Goal: Check status: Check status

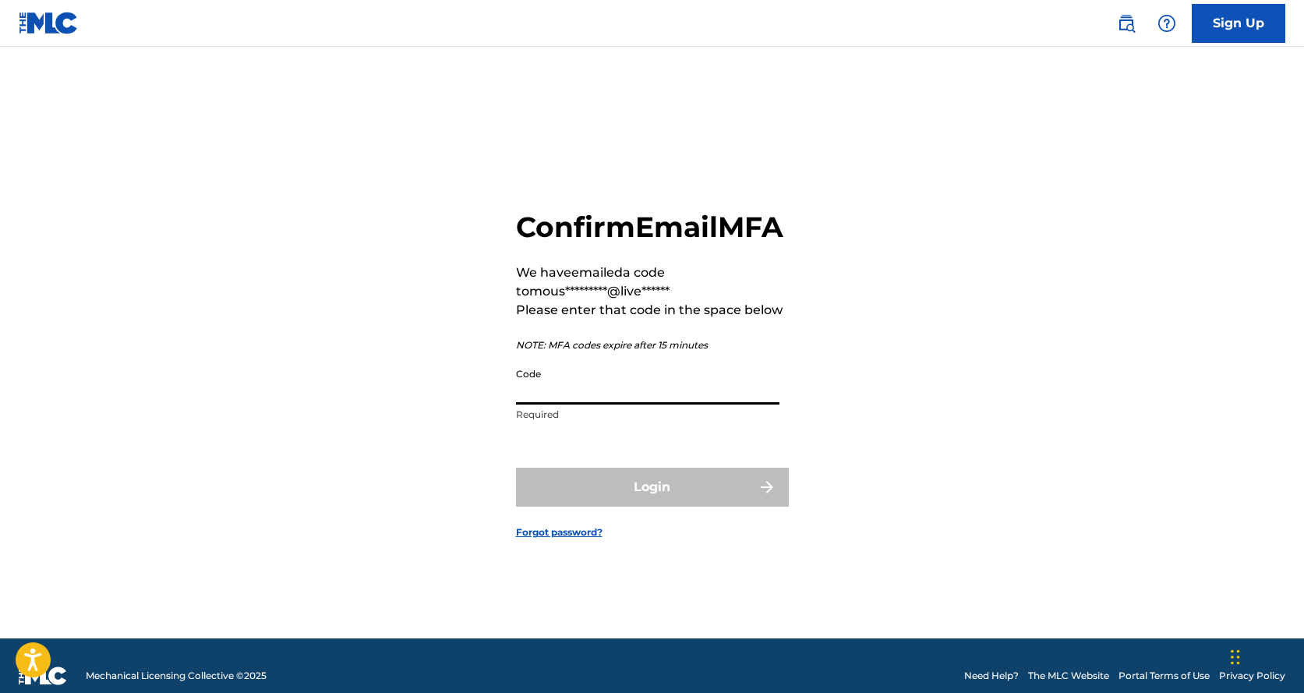
click at [698, 396] on input "Code" at bounding box center [647, 382] width 263 height 44
paste input "880852"
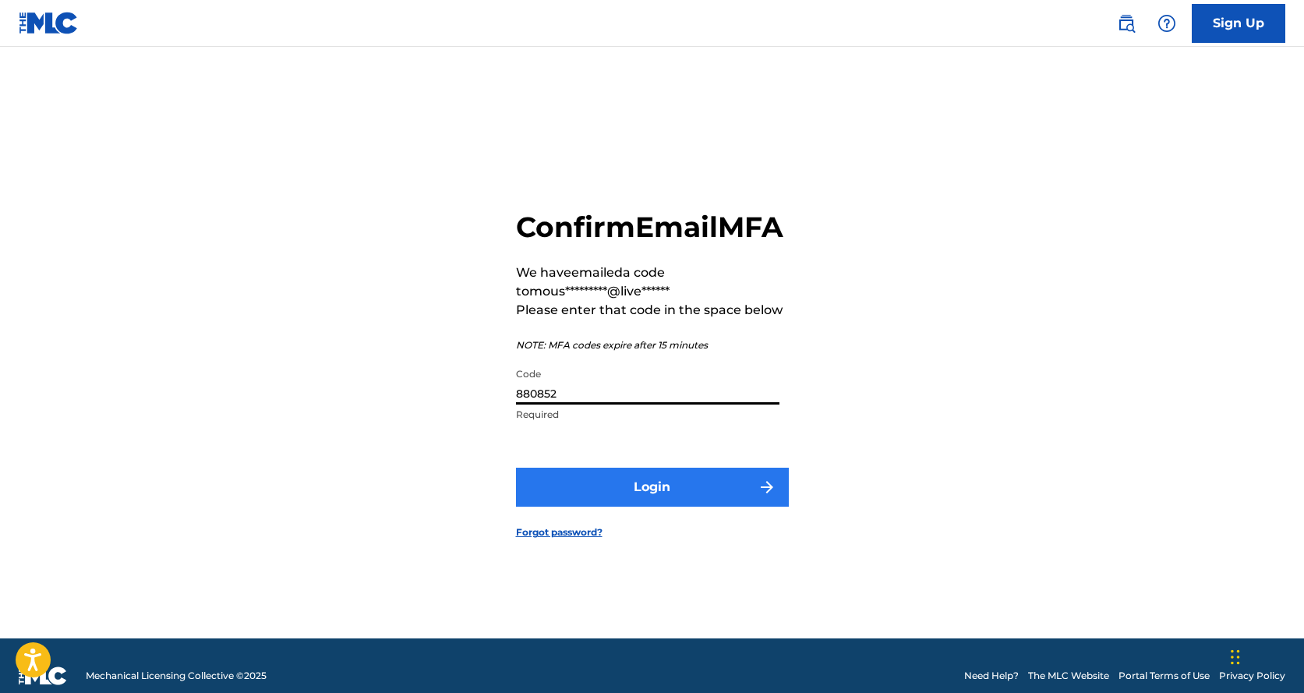
type input "880852"
click at [659, 497] on button "Login" at bounding box center [652, 487] width 273 height 39
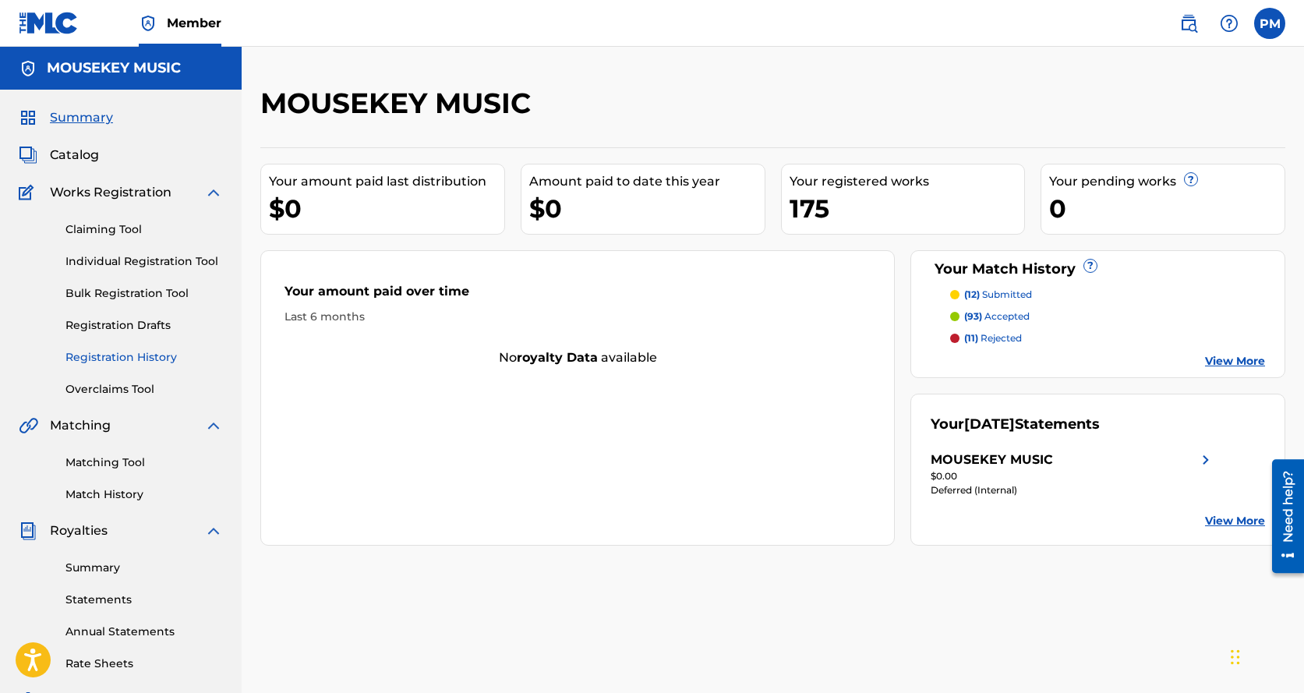
click at [138, 356] on link "Registration History" at bounding box center [143, 357] width 157 height 16
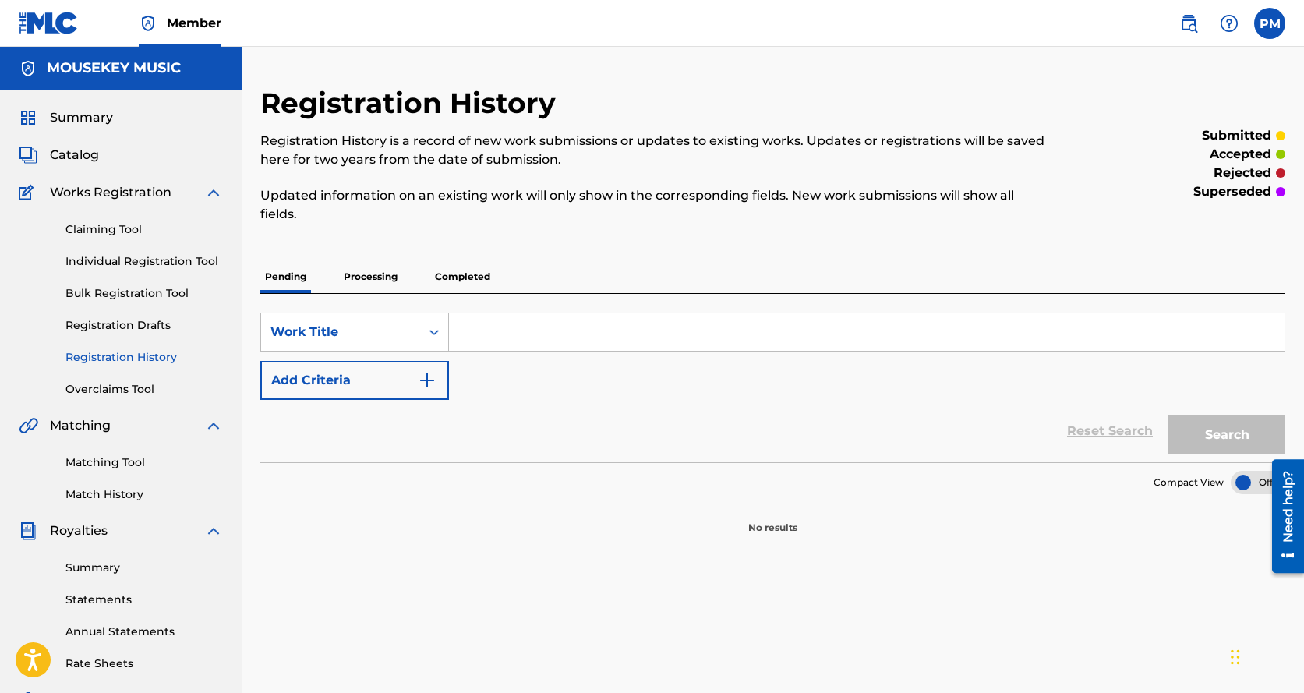
click at [390, 279] on p "Processing" at bounding box center [370, 276] width 63 height 33
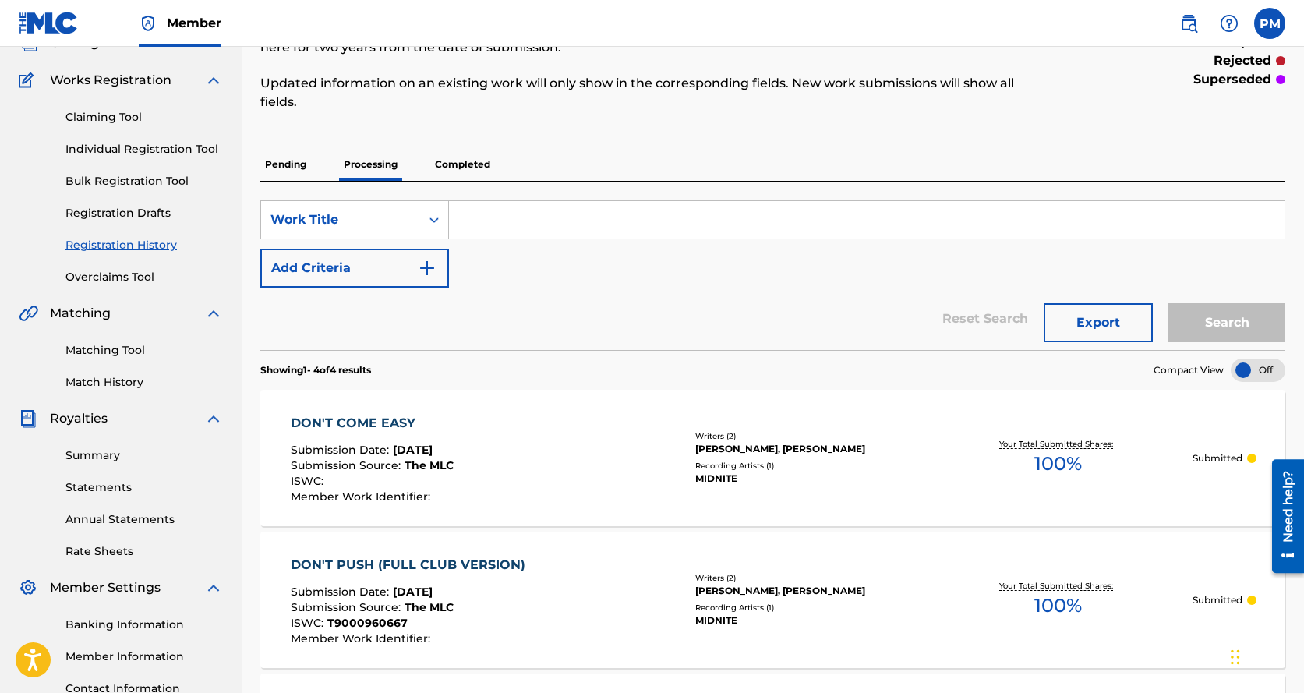
scroll to position [104, 0]
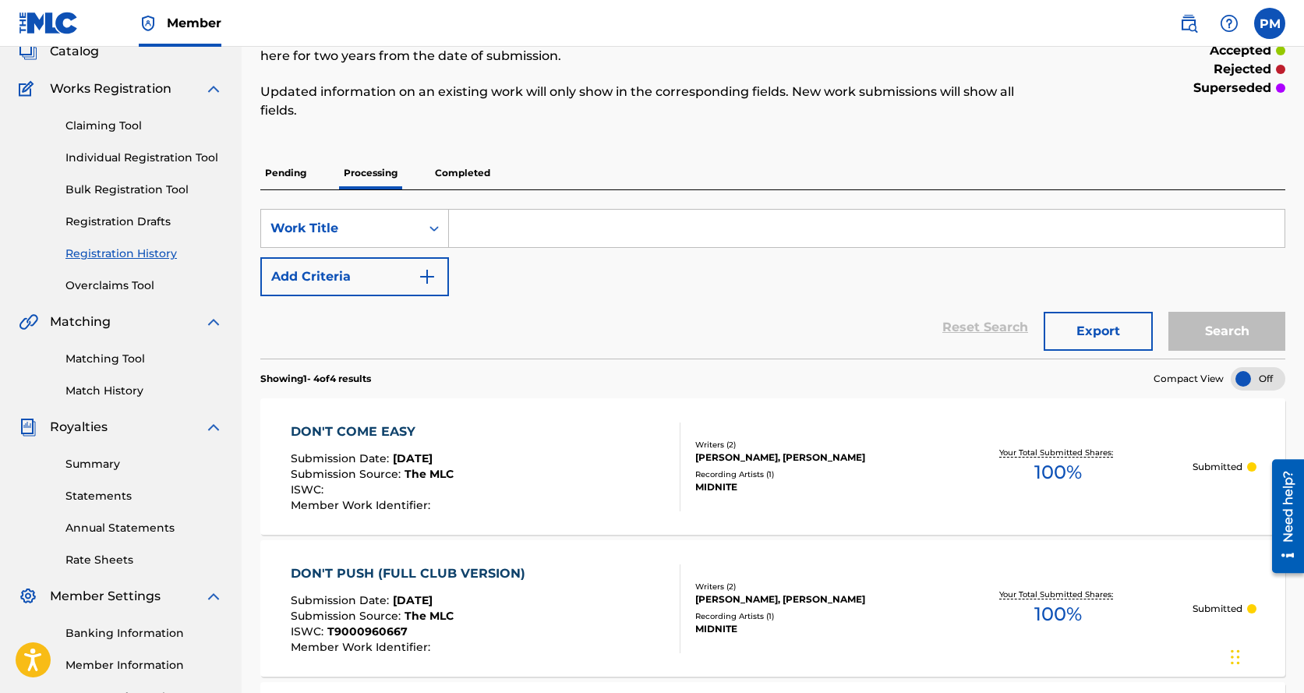
click at [456, 169] on p "Completed" at bounding box center [462, 173] width 65 height 33
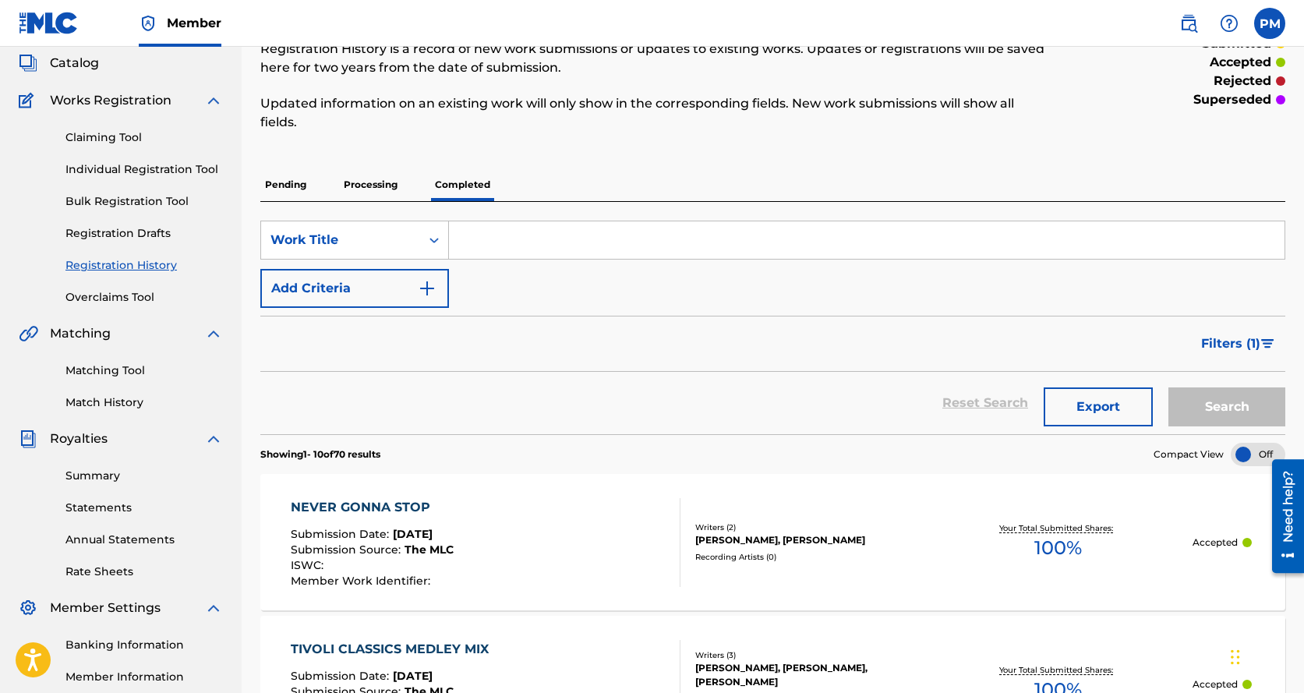
scroll to position [52, 0]
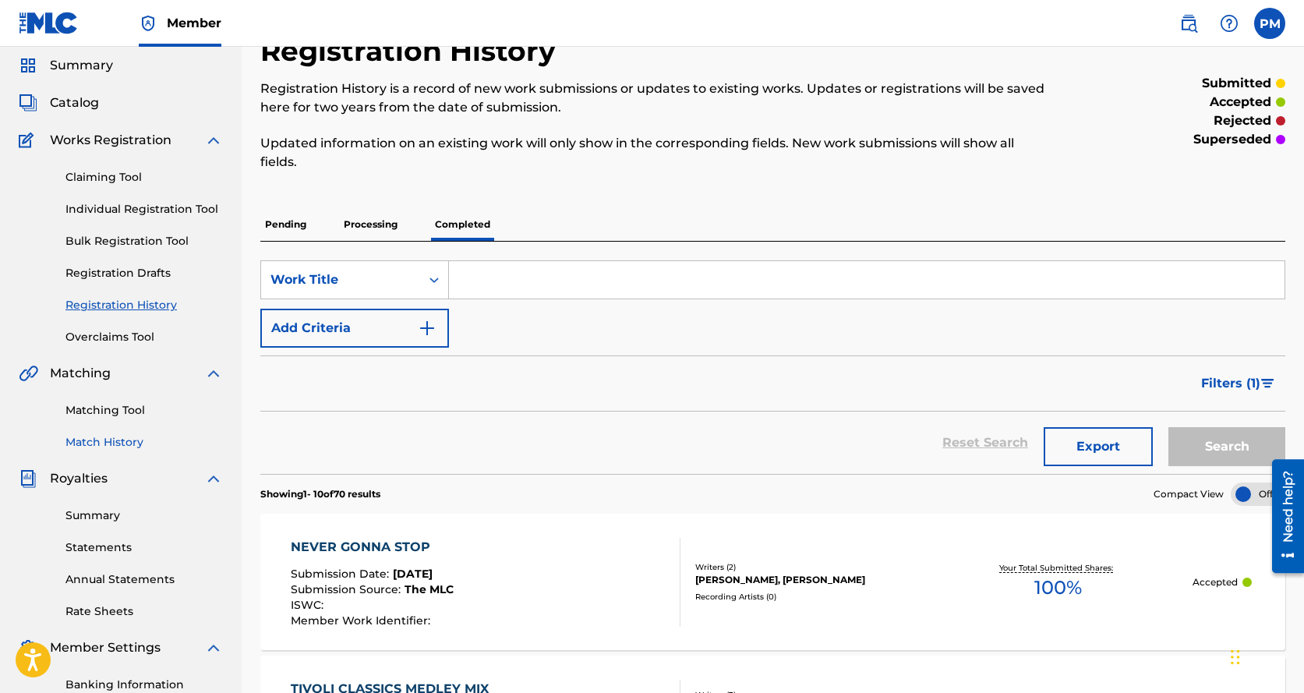
click at [103, 447] on link "Match History" at bounding box center [143, 442] width 157 height 16
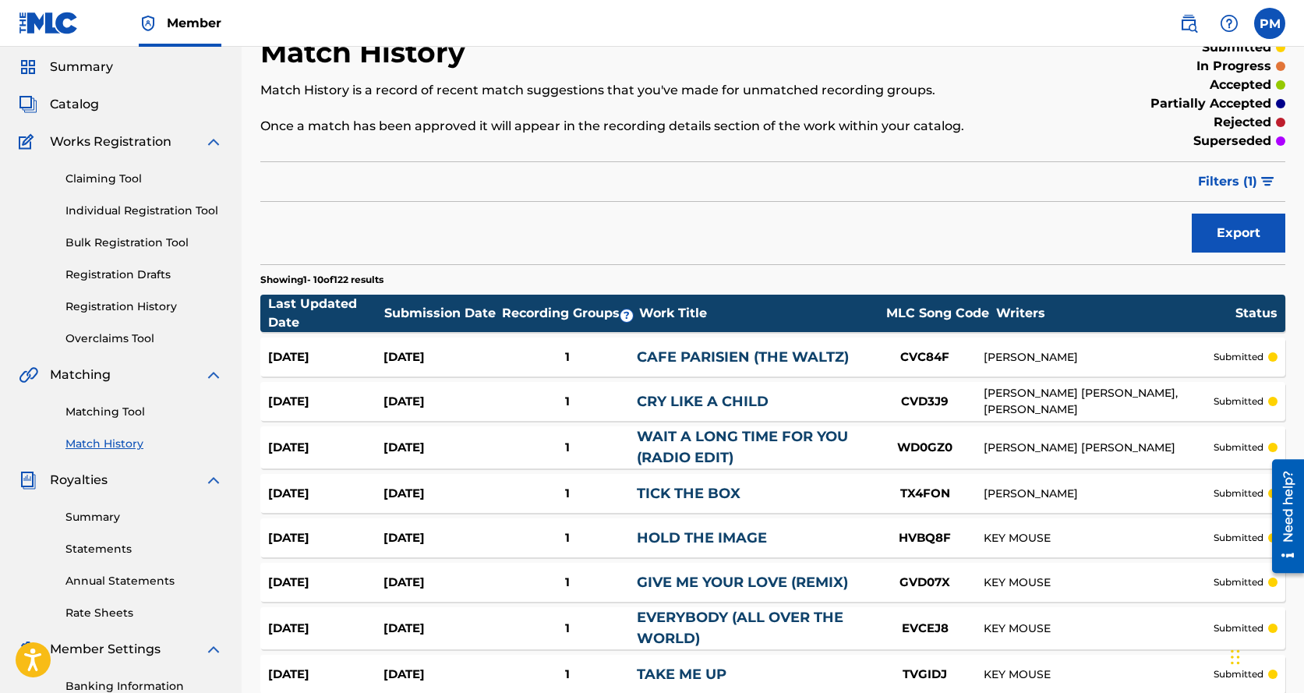
scroll to position [36, 0]
